Goal: Information Seeking & Learning: Learn about a topic

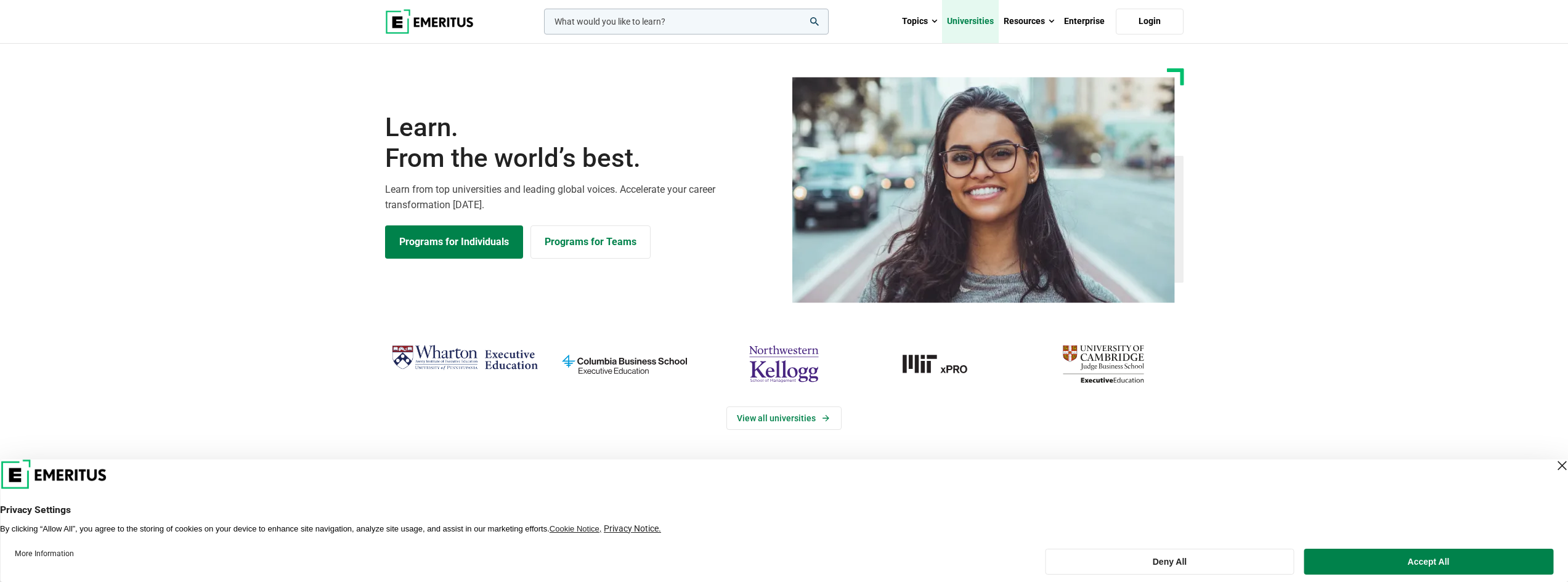
click at [967, 21] on link "Universities" at bounding box center [971, 21] width 57 height 43
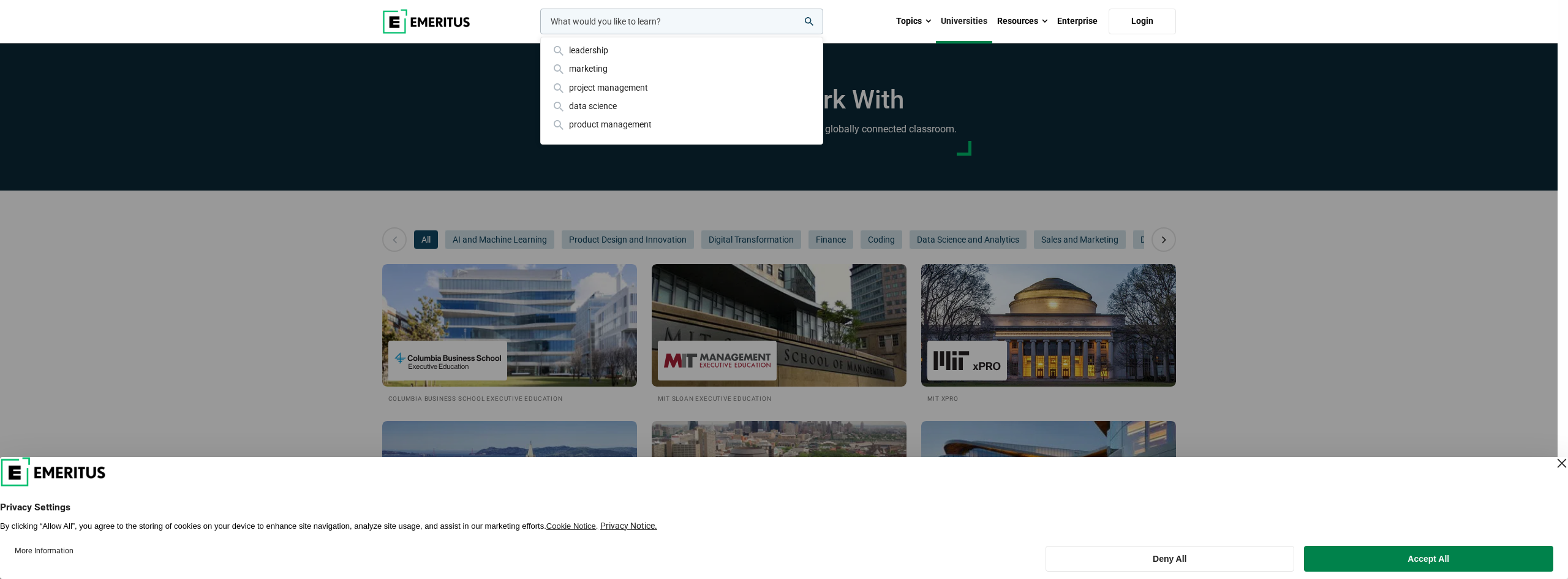
click at [538, 35] on div "leadership marketing project management data science product management" at bounding box center [680, 21] width 285 height 26
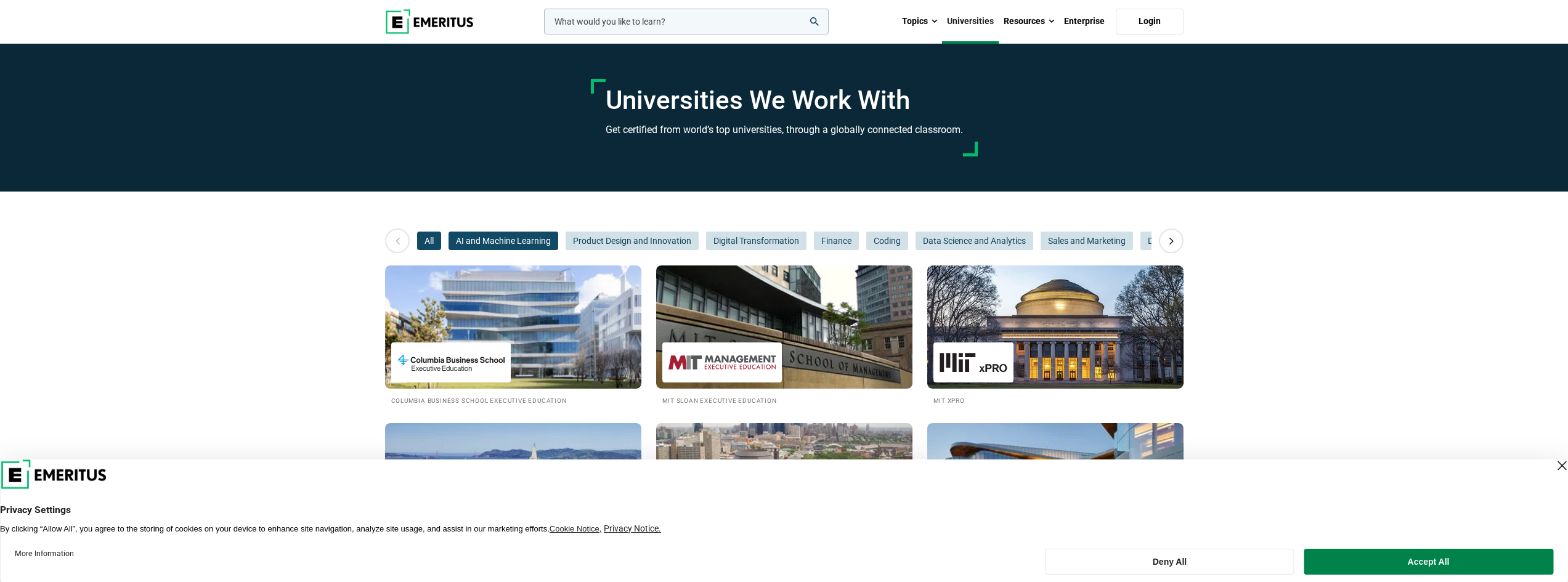
click at [487, 238] on span "AI and Machine Learning" at bounding box center [503, 240] width 109 height 18
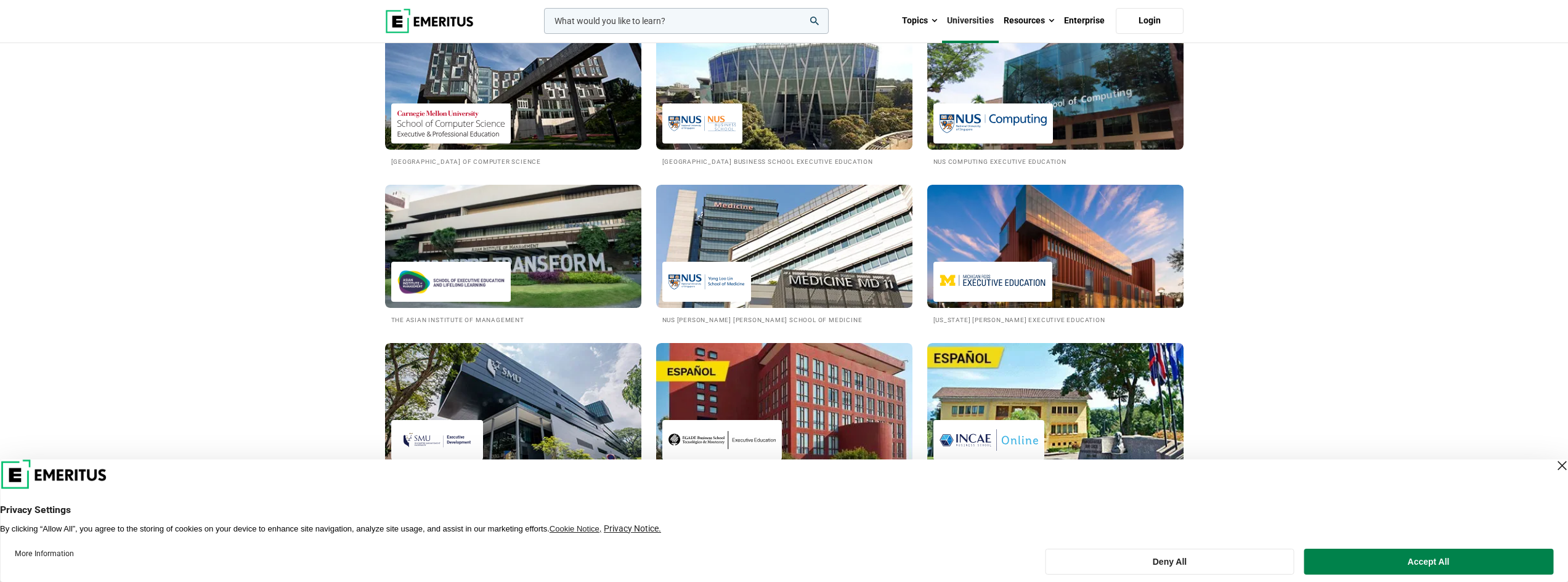
scroll to position [616, 0]
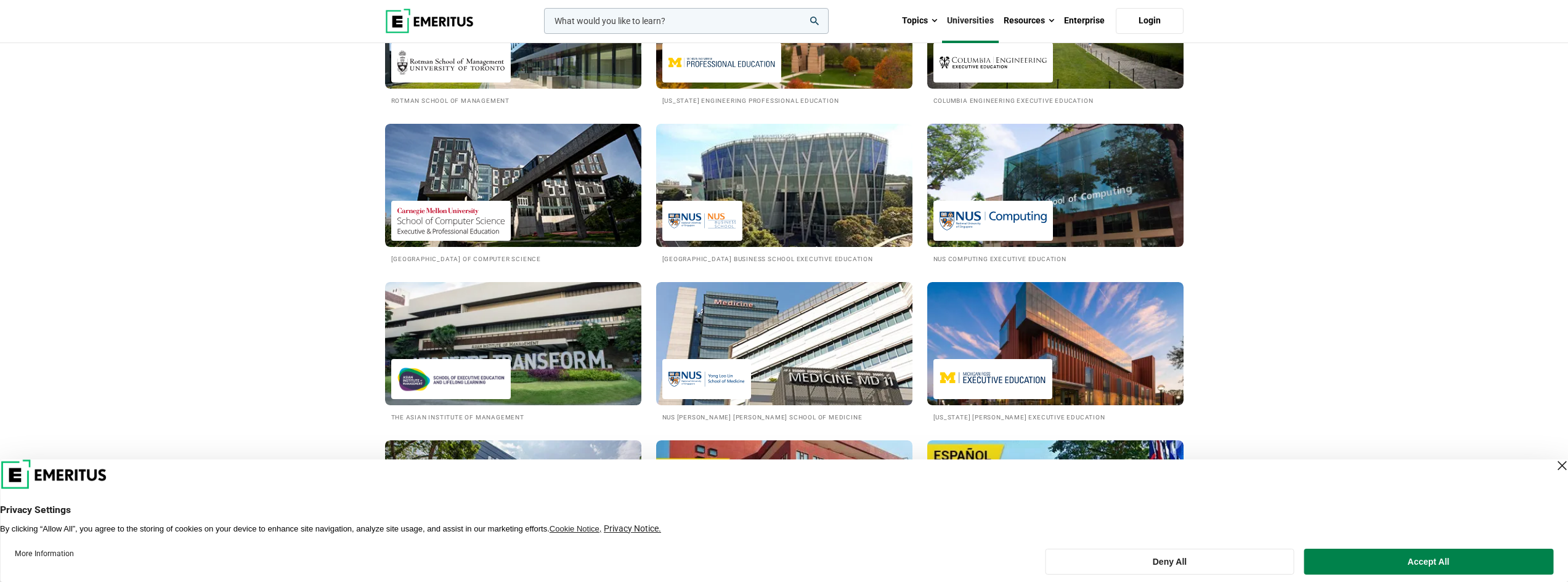
click at [713, 220] on img at bounding box center [703, 220] width 68 height 28
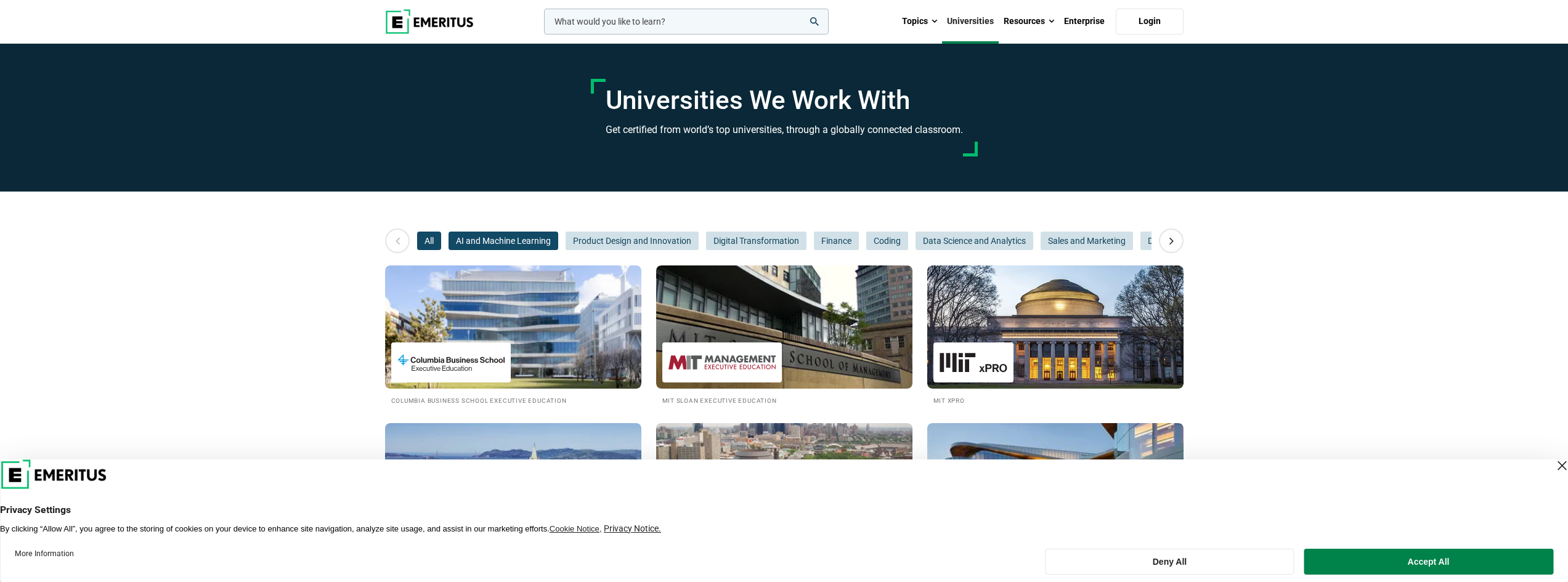
click at [530, 240] on span "AI and Machine Learning" at bounding box center [503, 240] width 109 height 18
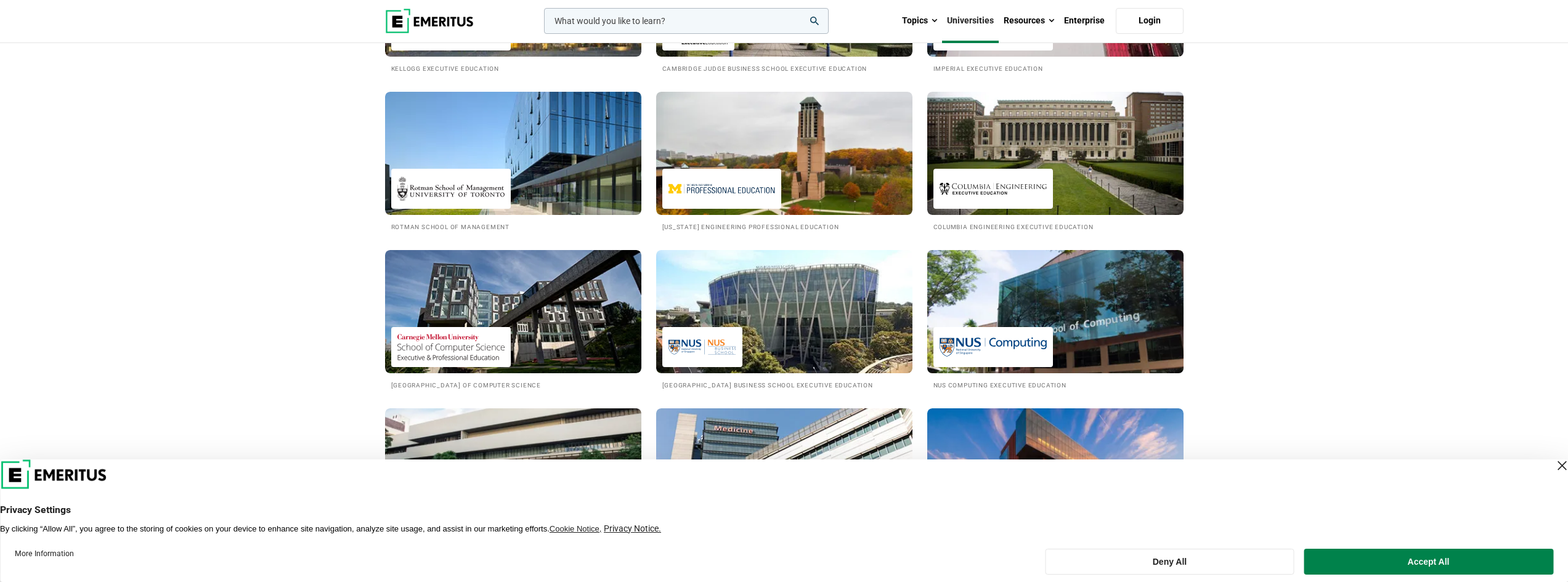
scroll to position [493, 0]
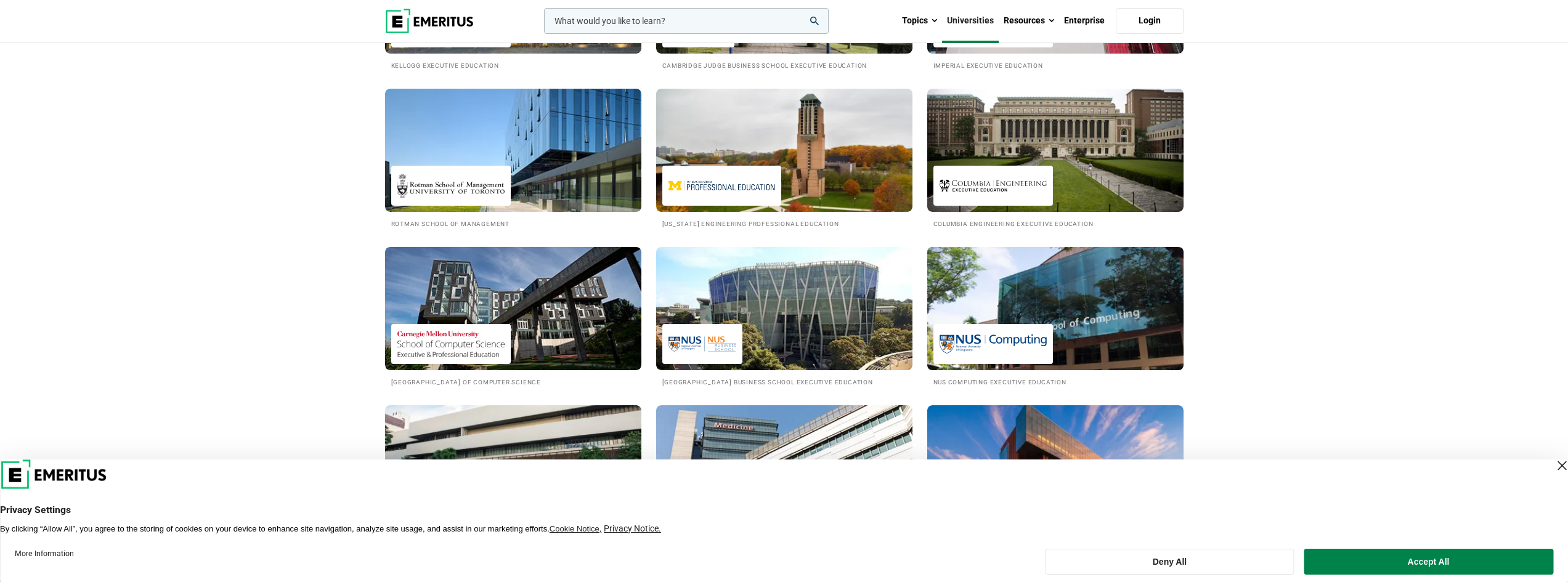
click at [1052, 308] on img at bounding box center [1055, 308] width 282 height 135
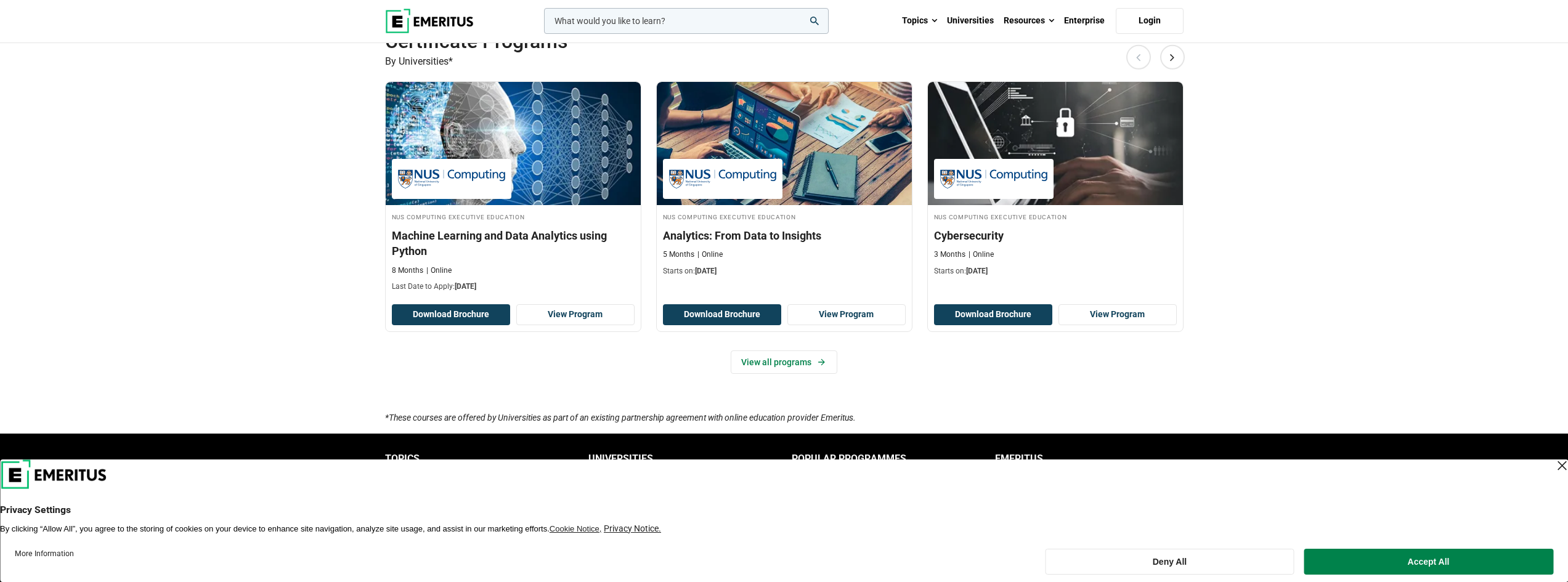
scroll to position [554, 0]
